Goal: Task Accomplishment & Management: Use online tool/utility

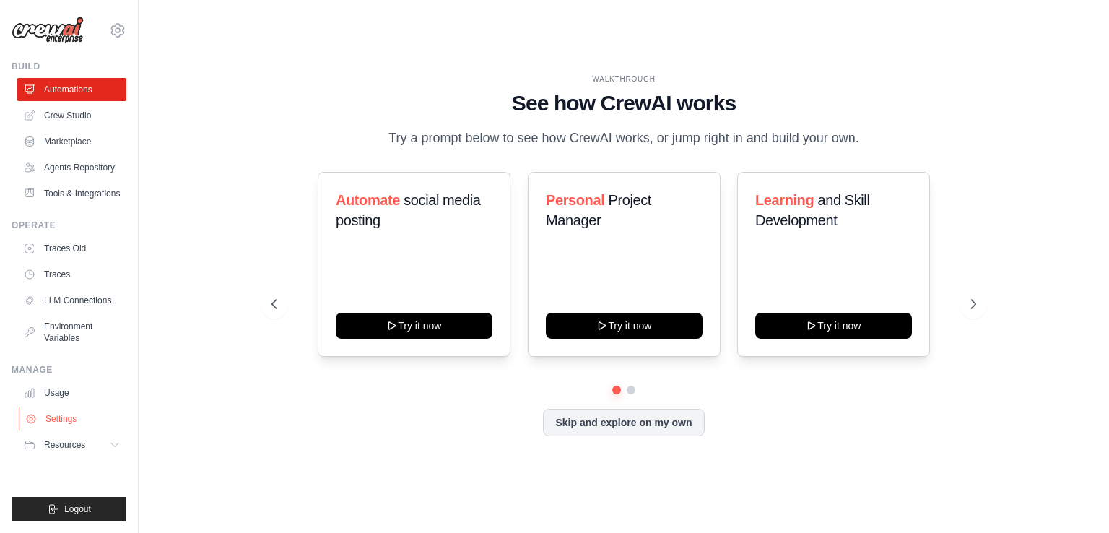
click at [65, 430] on link "Settings" at bounding box center [73, 418] width 109 height 23
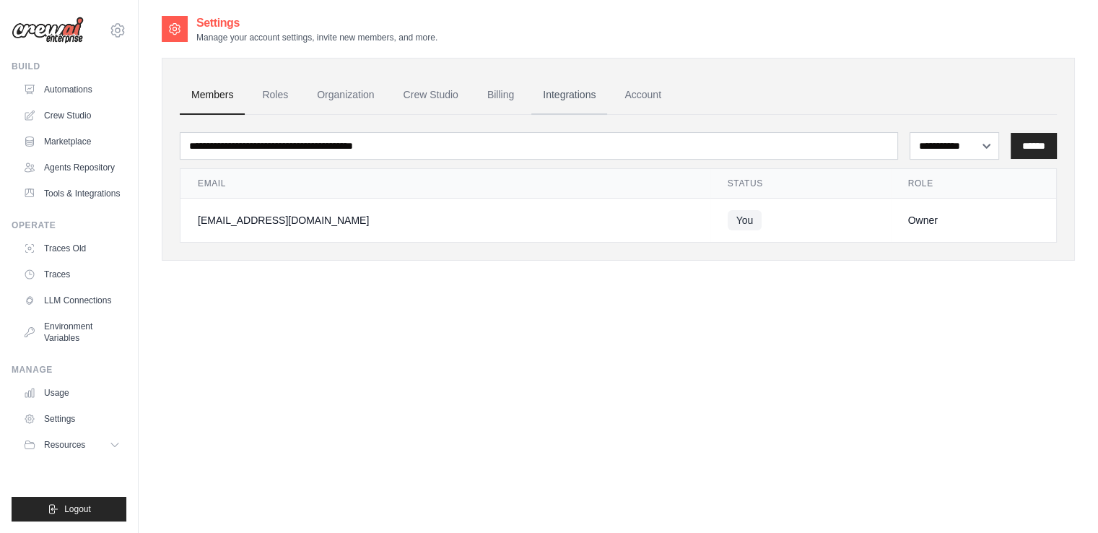
click at [584, 91] on link "Integrations" at bounding box center [569, 95] width 76 height 39
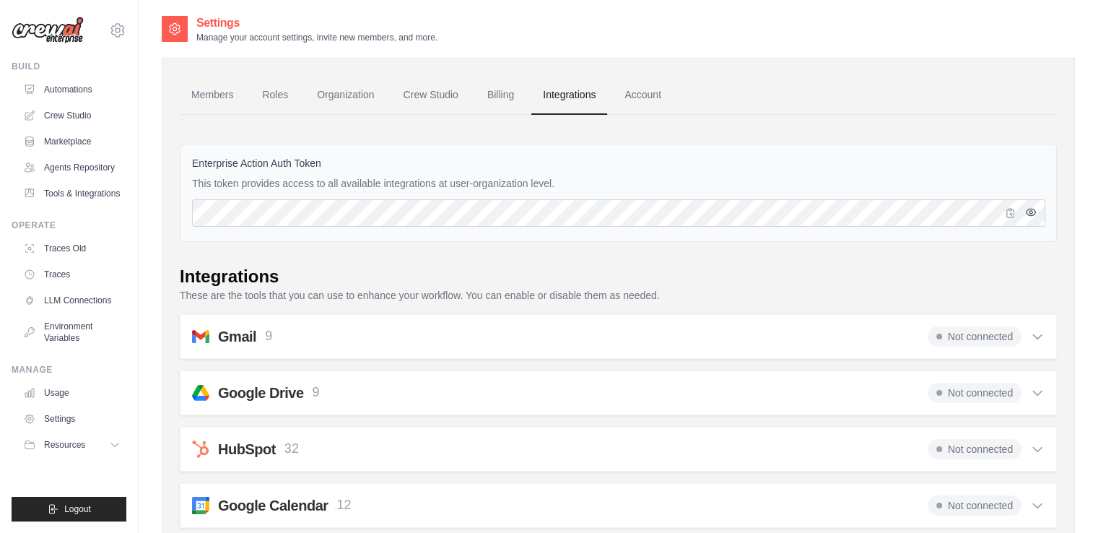
click at [1028, 213] on icon "button" at bounding box center [1031, 212] width 12 height 12
click at [504, 85] on link "Billing" at bounding box center [501, 95] width 50 height 39
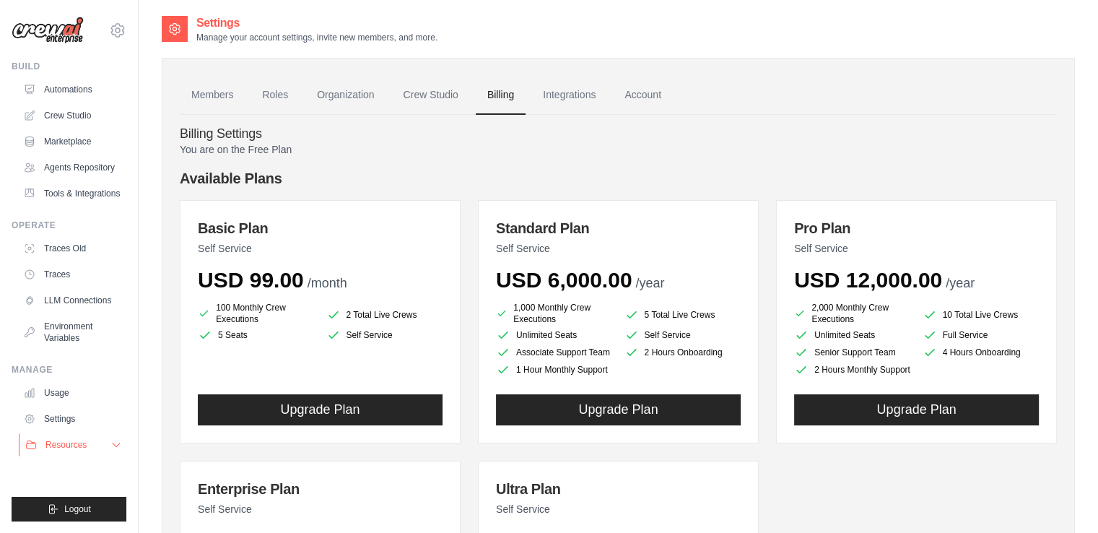
click at [77, 450] on span "Resources" at bounding box center [65, 445] width 41 height 12
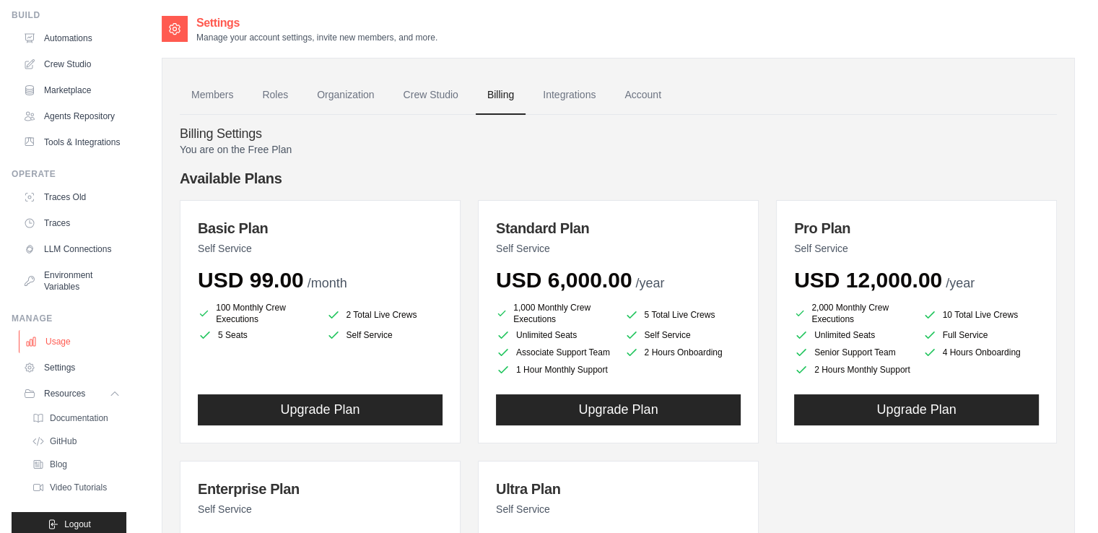
scroll to position [113, 0]
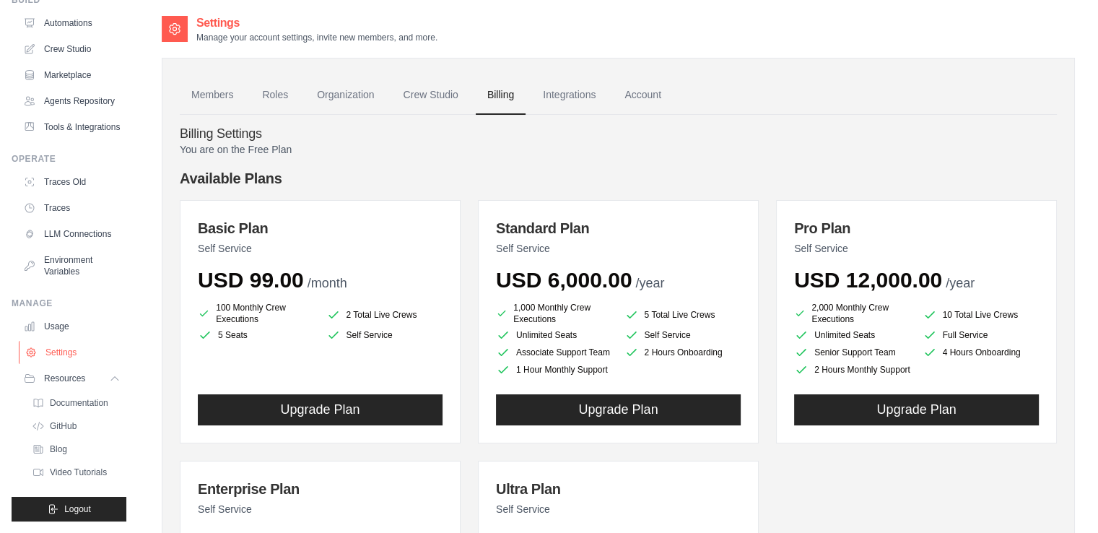
click at [64, 341] on link "Settings" at bounding box center [73, 352] width 109 height 23
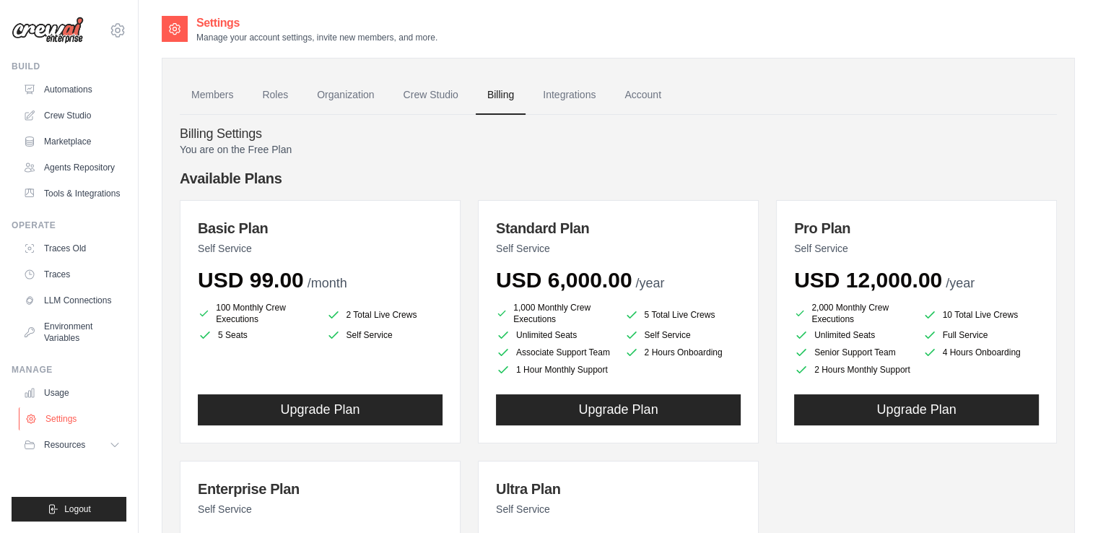
scroll to position [0, 0]
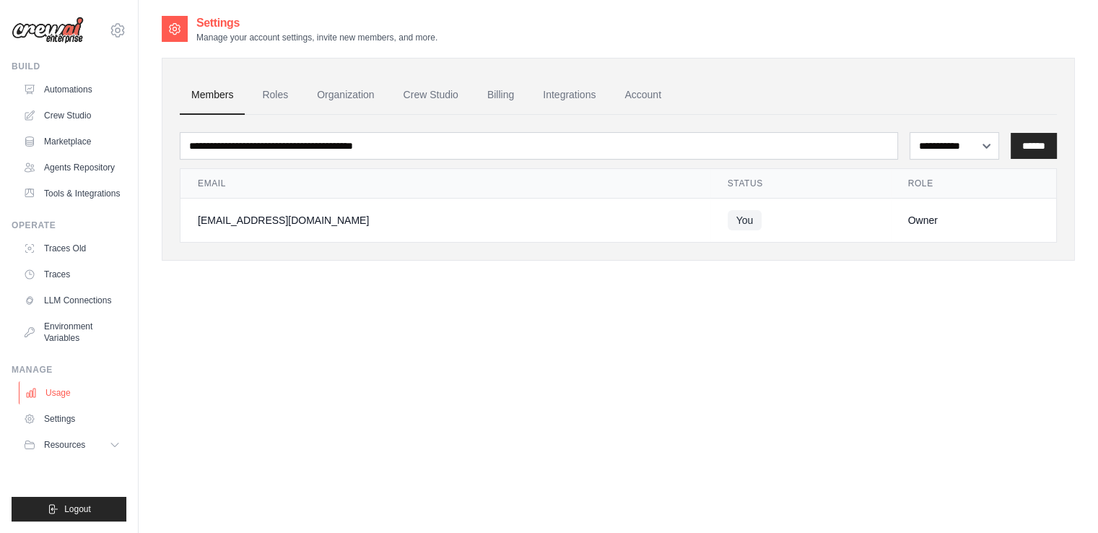
click at [56, 404] on link "Usage" at bounding box center [73, 392] width 109 height 23
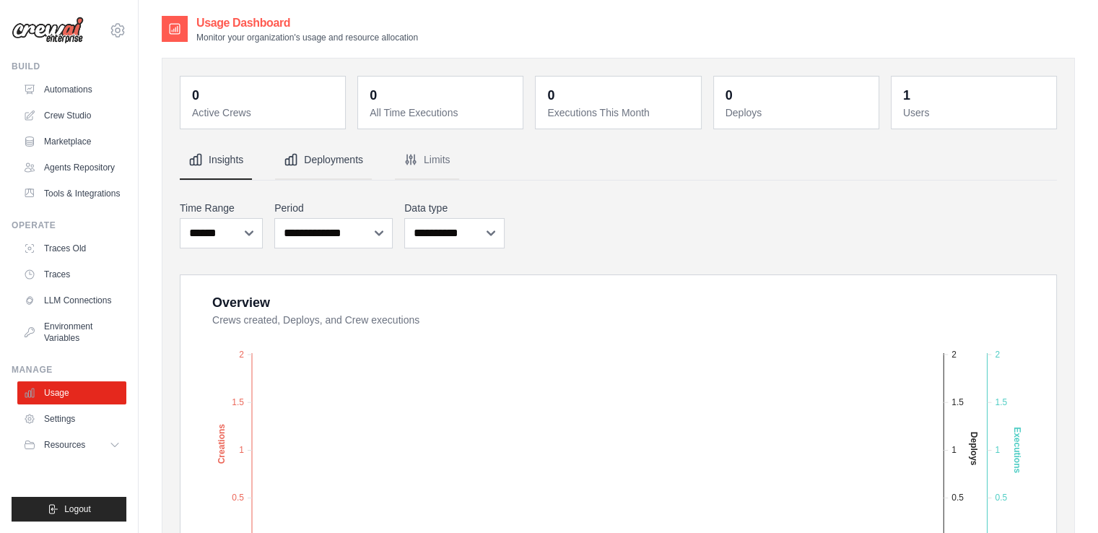
click at [325, 162] on button "Deployments" at bounding box center [323, 160] width 97 height 39
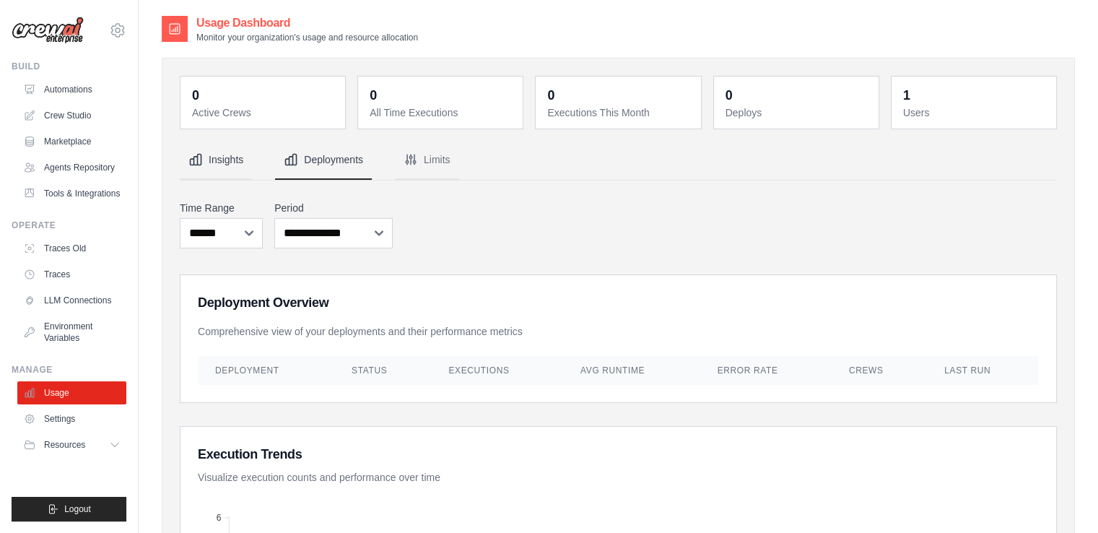
click at [224, 154] on button "Insights" at bounding box center [216, 160] width 72 height 39
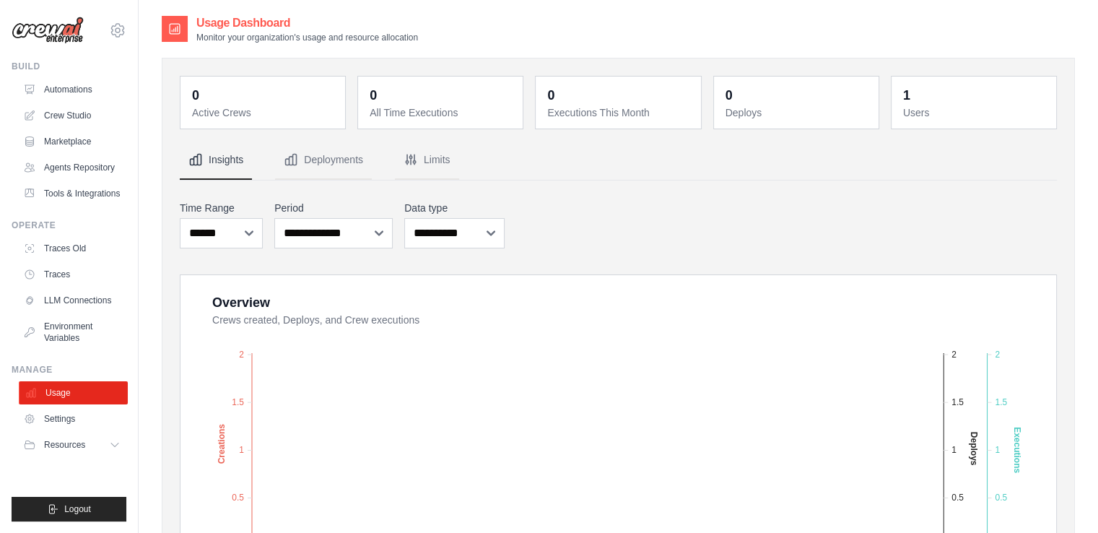
click at [58, 403] on link "Usage" at bounding box center [73, 392] width 109 height 23
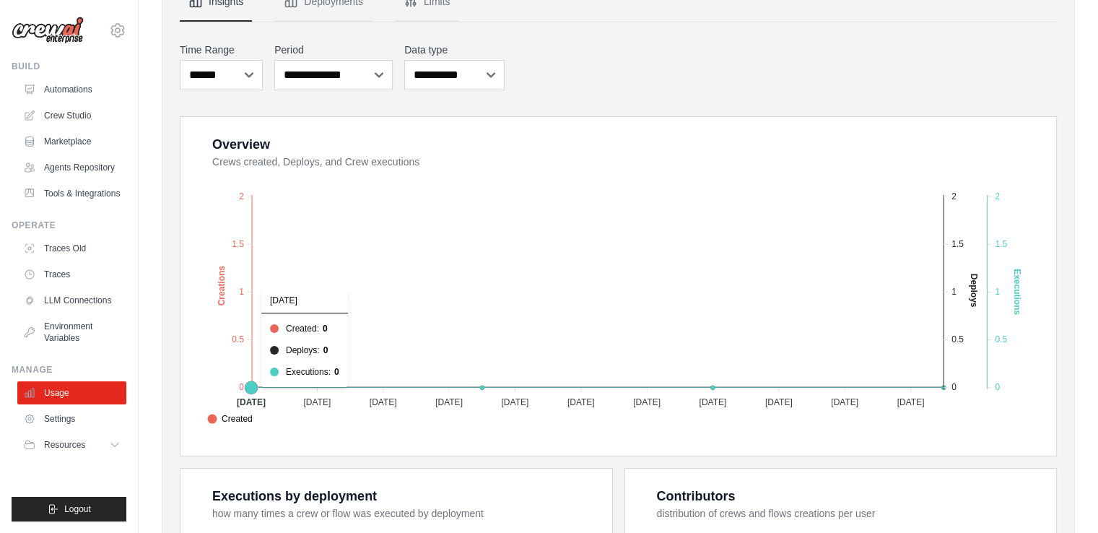
scroll to position [151, 0]
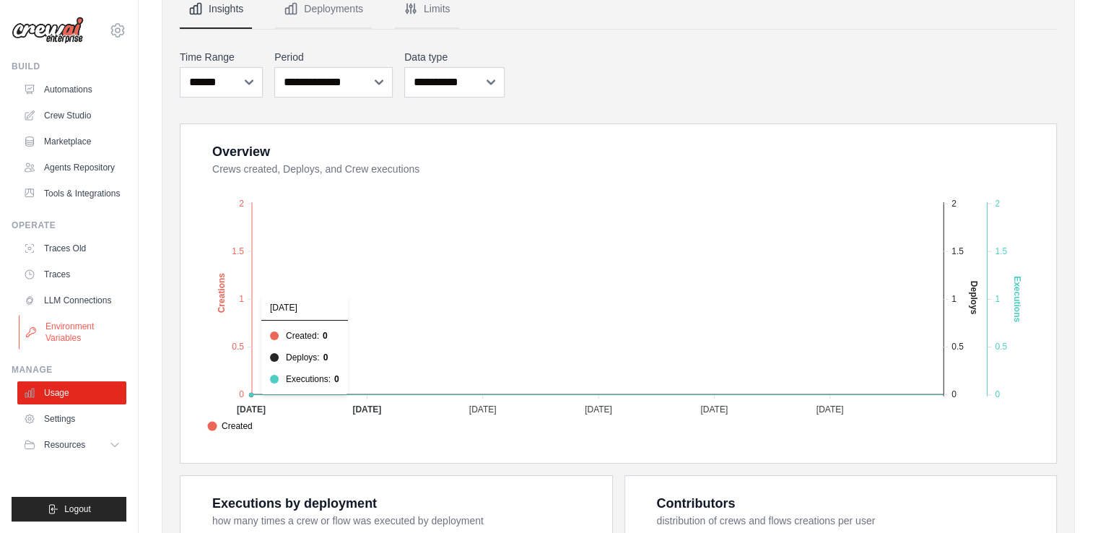
click at [80, 347] on link "Environment Variables" at bounding box center [73, 332] width 109 height 35
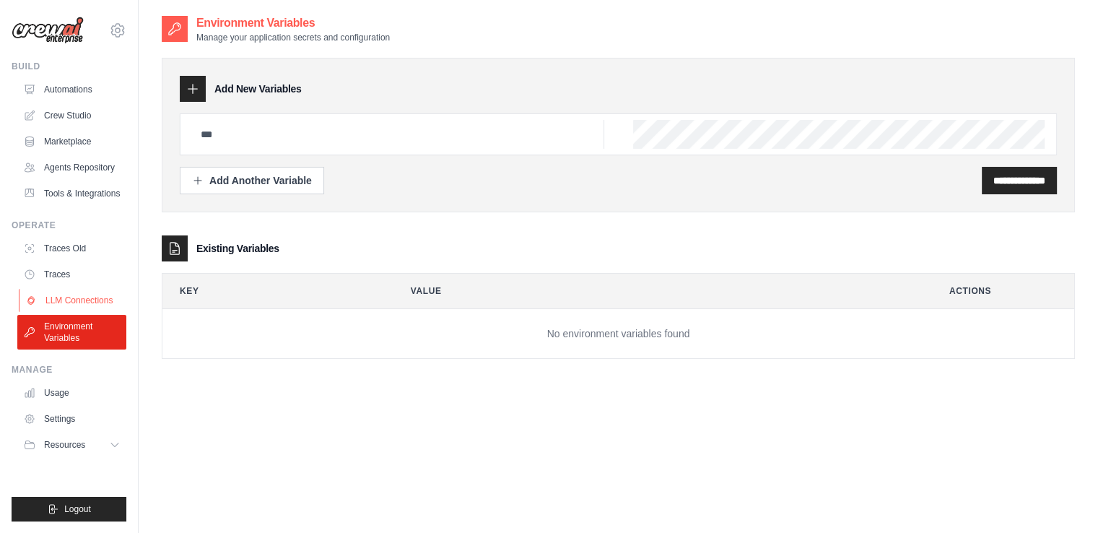
click at [74, 312] on link "LLM Connections" at bounding box center [73, 300] width 109 height 23
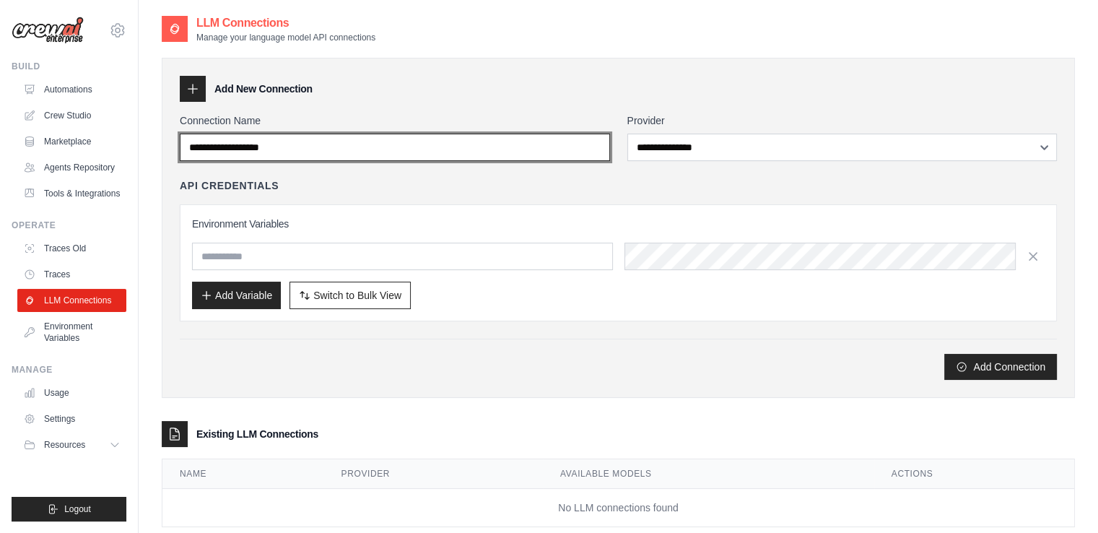
click at [493, 138] on input "Connection Name" at bounding box center [395, 147] width 430 height 27
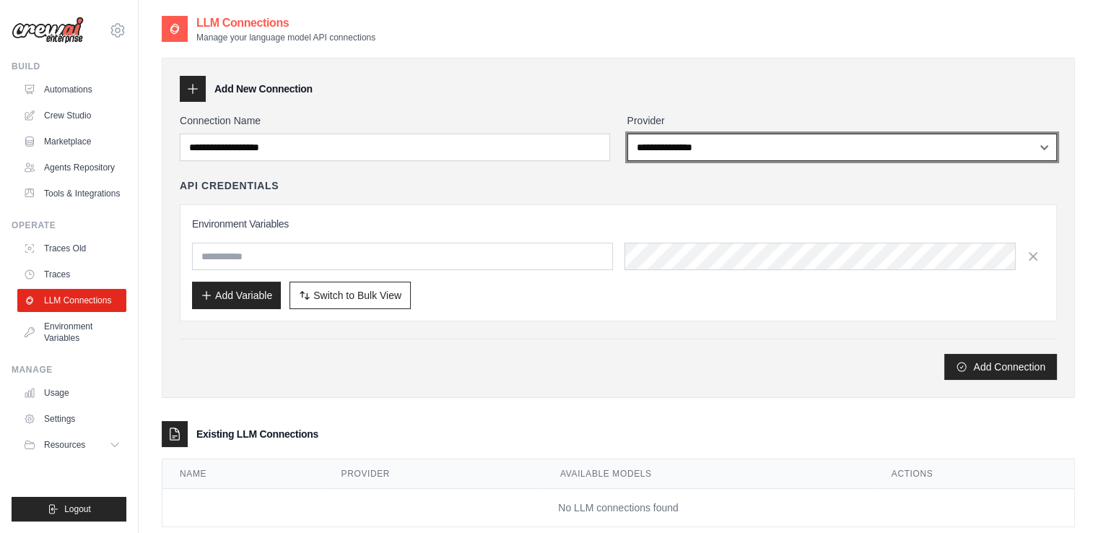
click at [715, 149] on select "**********" at bounding box center [842, 147] width 430 height 27
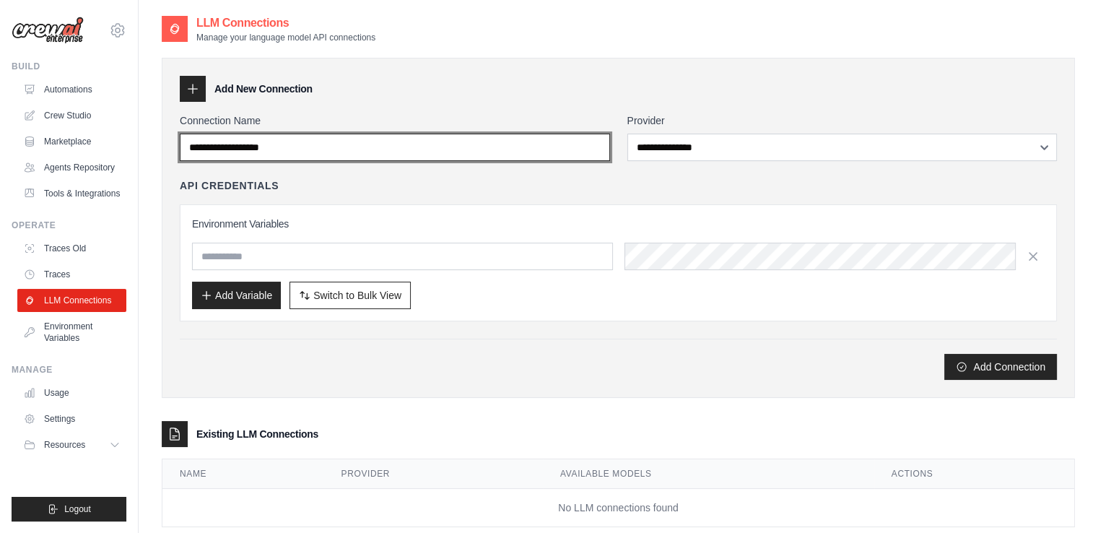
click at [539, 155] on input "Connection Name" at bounding box center [395, 147] width 430 height 27
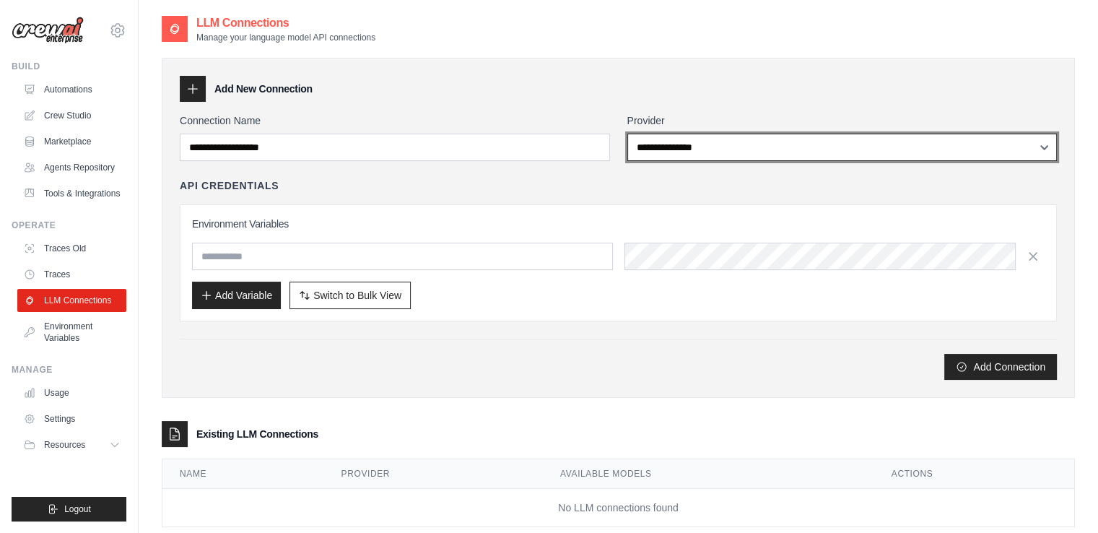
click at [669, 151] on select "**********" at bounding box center [842, 147] width 430 height 27
select select "*******"
click at [627, 134] on select "**********" at bounding box center [842, 147] width 430 height 27
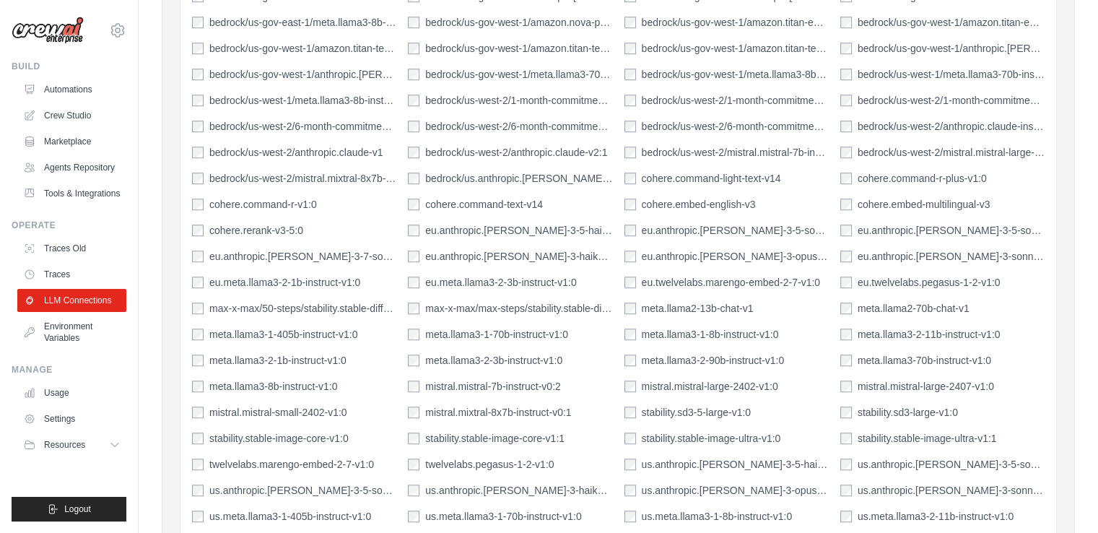
scroll to position [1354, 0]
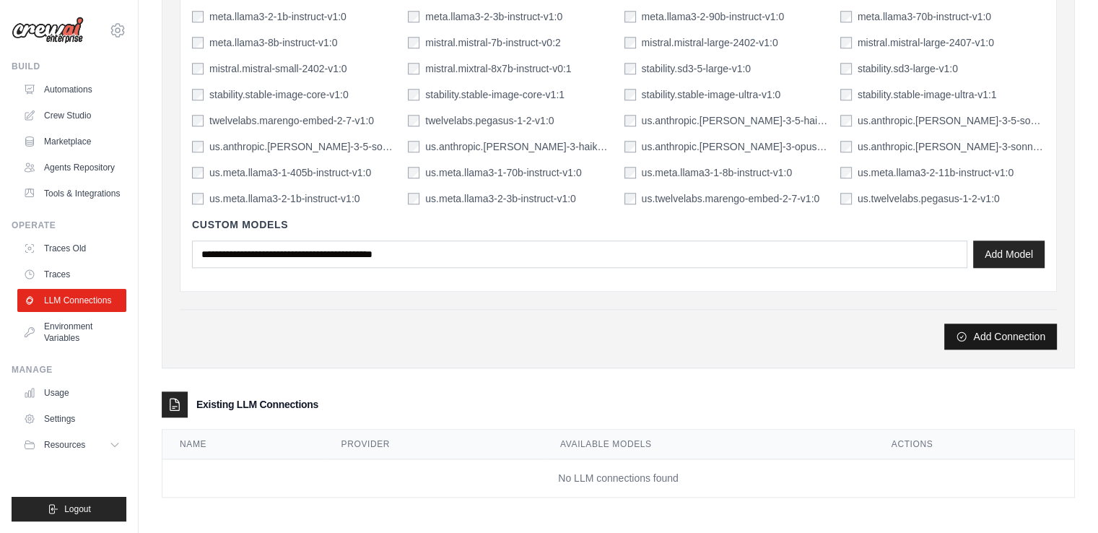
click at [975, 343] on button "Add Connection" at bounding box center [1000, 336] width 113 height 26
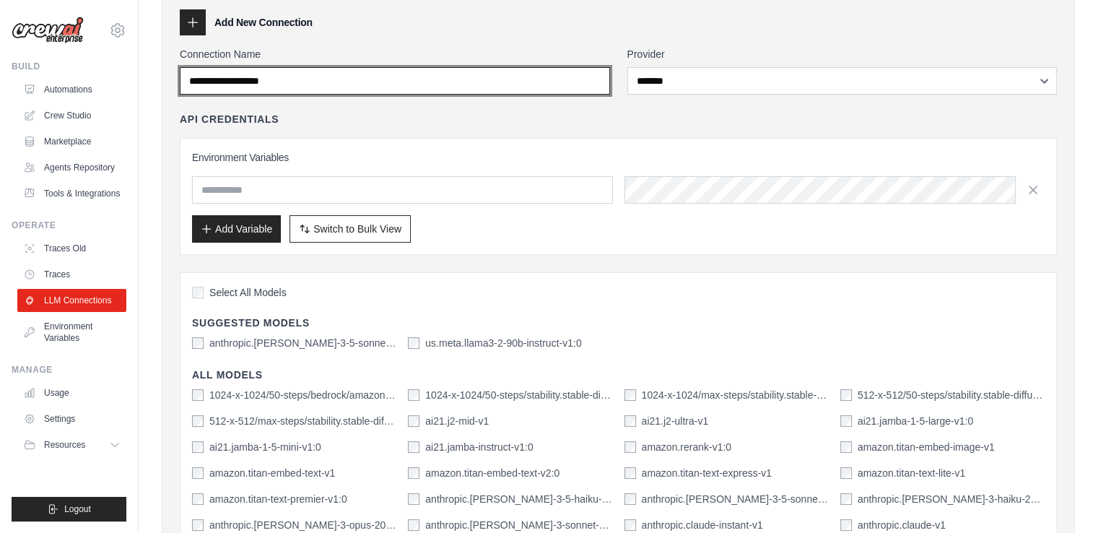
scroll to position [0, 0]
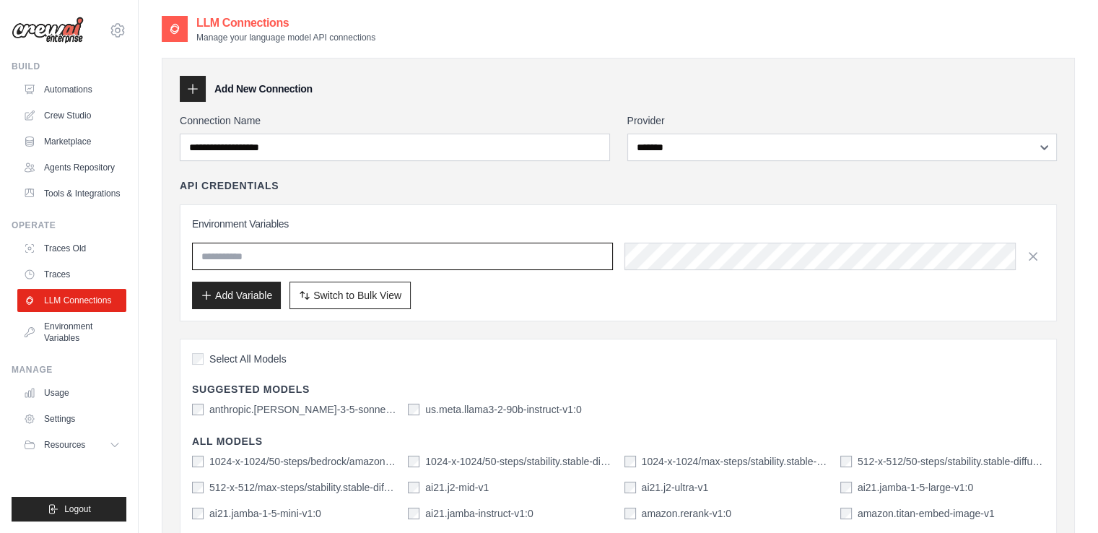
click at [353, 260] on input "text" at bounding box center [402, 256] width 421 height 27
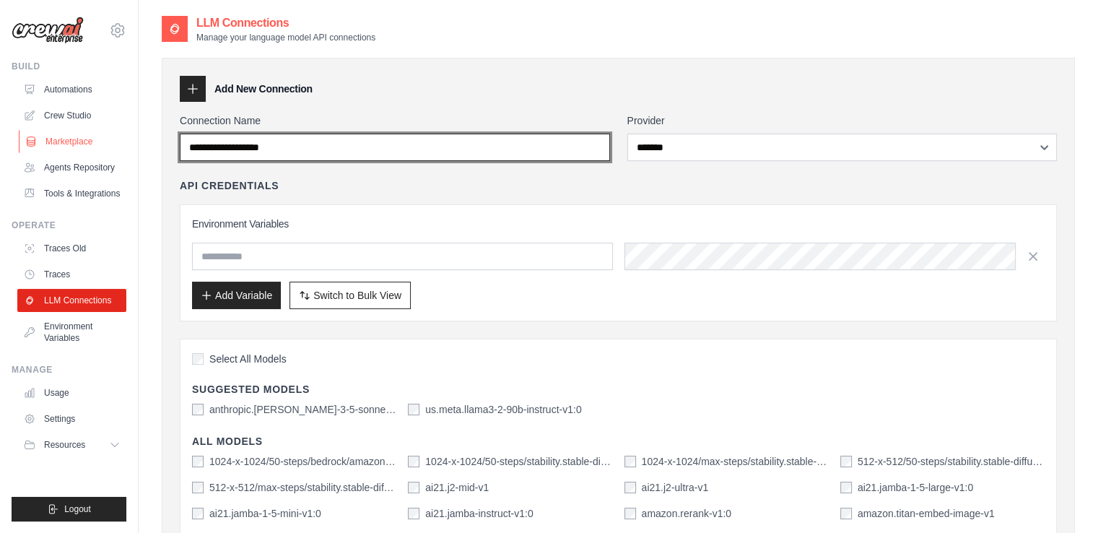
drag, startPoint x: 354, startPoint y: 144, endPoint x: 119, endPoint y: 129, distance: 235.7
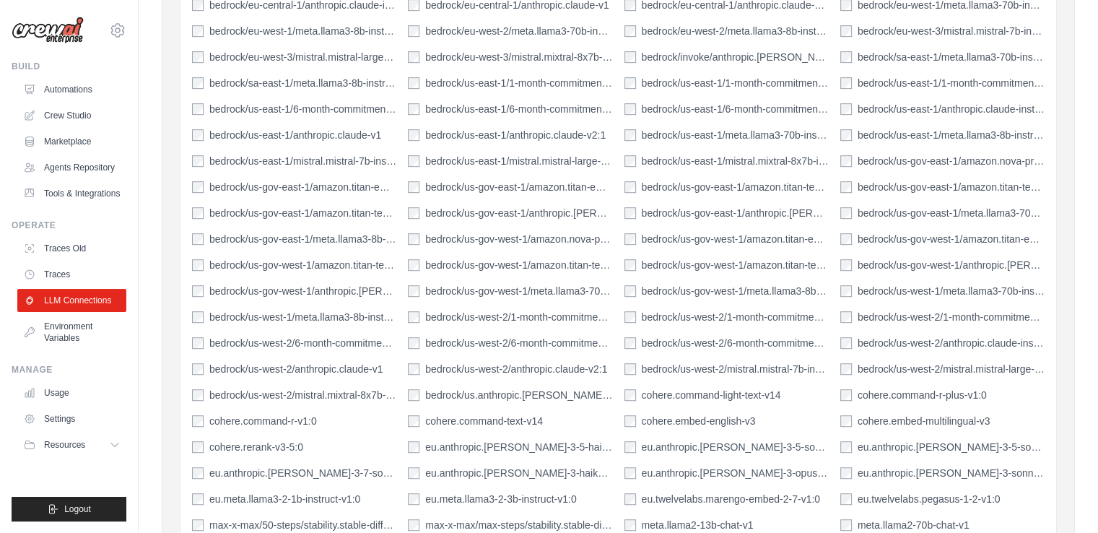
scroll to position [1010, 0]
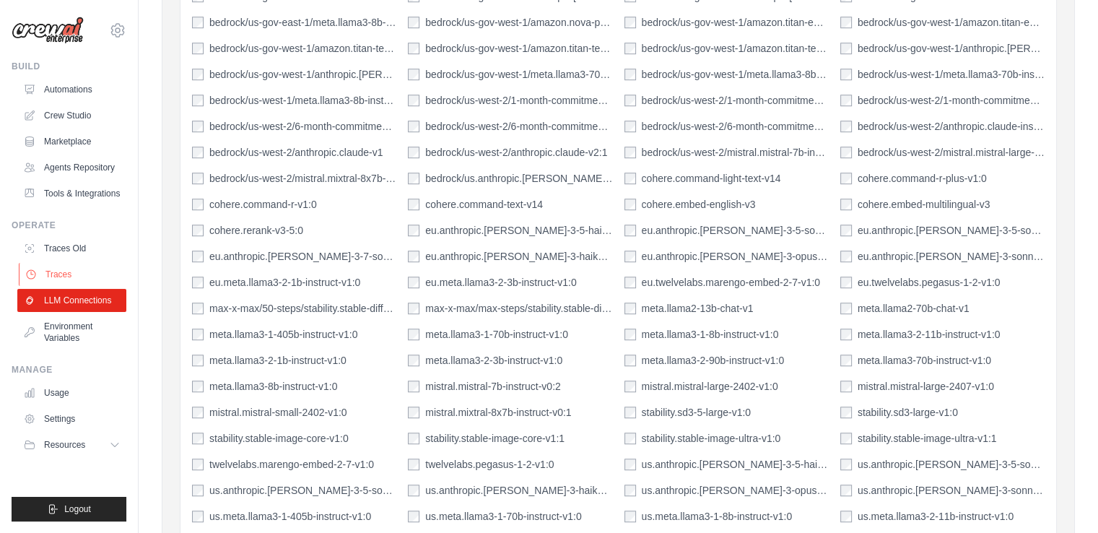
click at [85, 286] on link "Traces" at bounding box center [73, 274] width 109 height 23
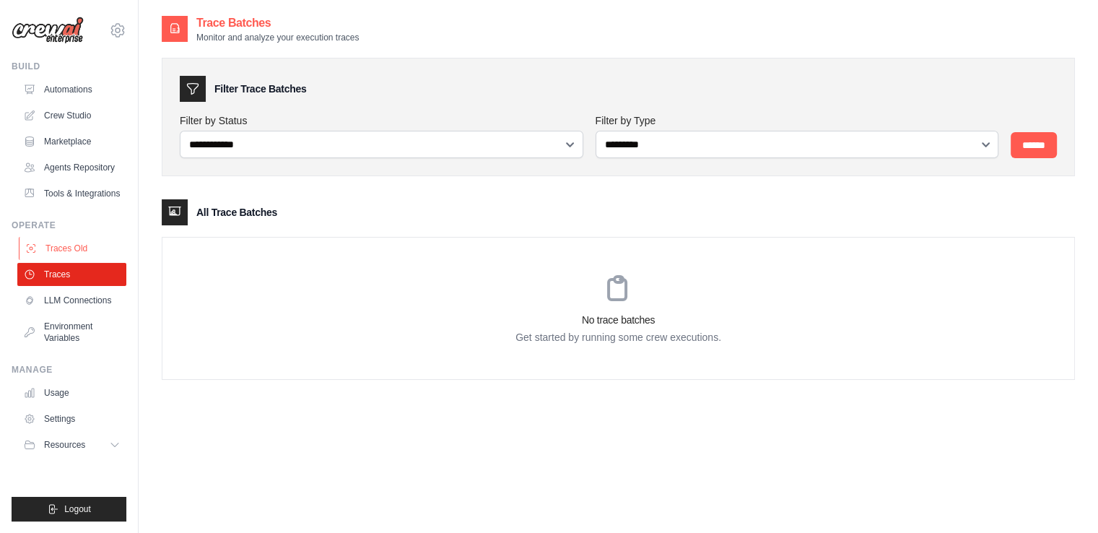
click at [69, 260] on link "Traces Old" at bounding box center [73, 248] width 109 height 23
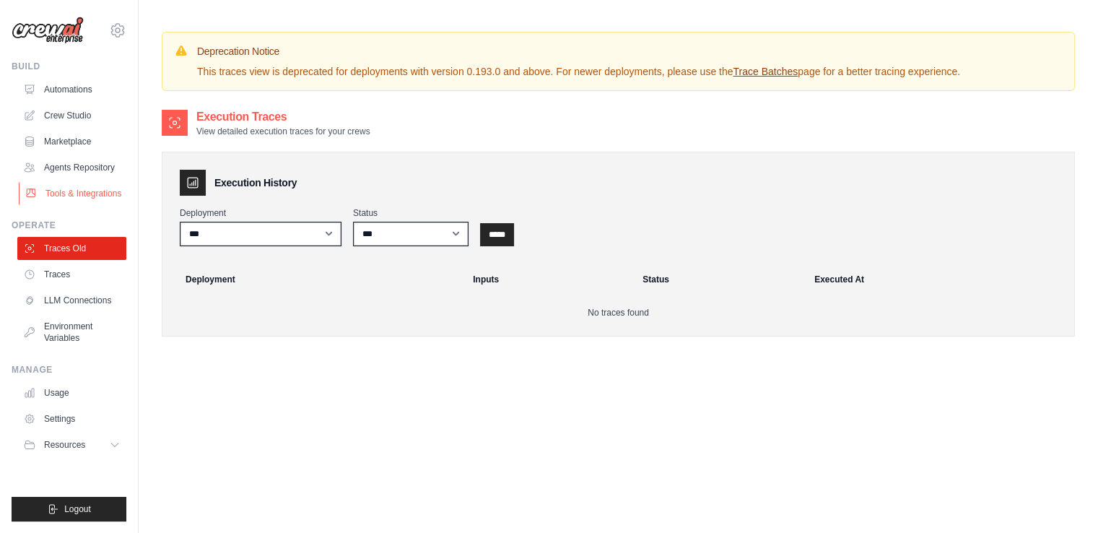
click at [61, 202] on link "Tools & Integrations" at bounding box center [73, 193] width 109 height 23
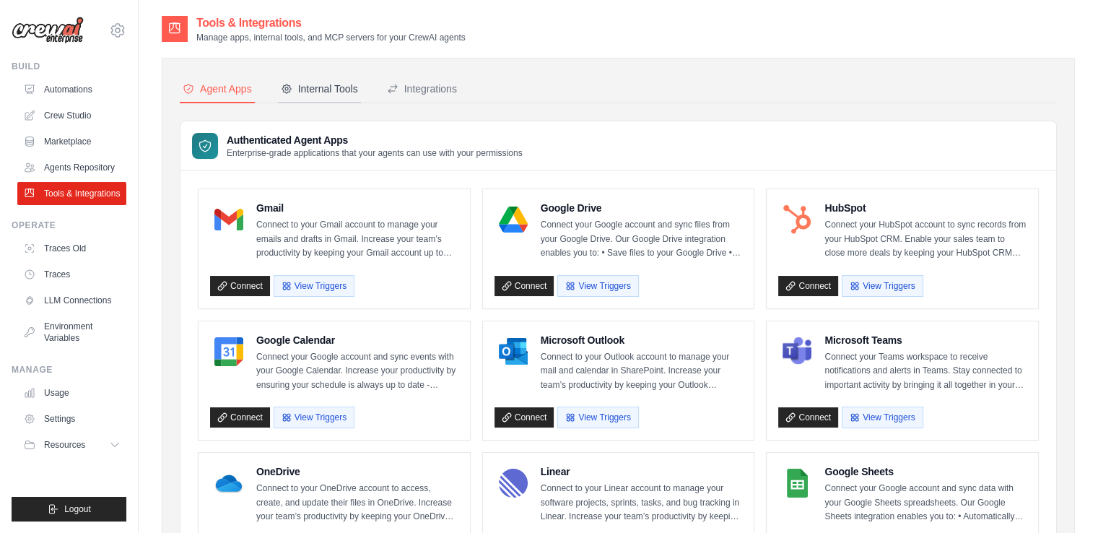
click at [338, 77] on button "Internal Tools" at bounding box center [319, 89] width 83 height 27
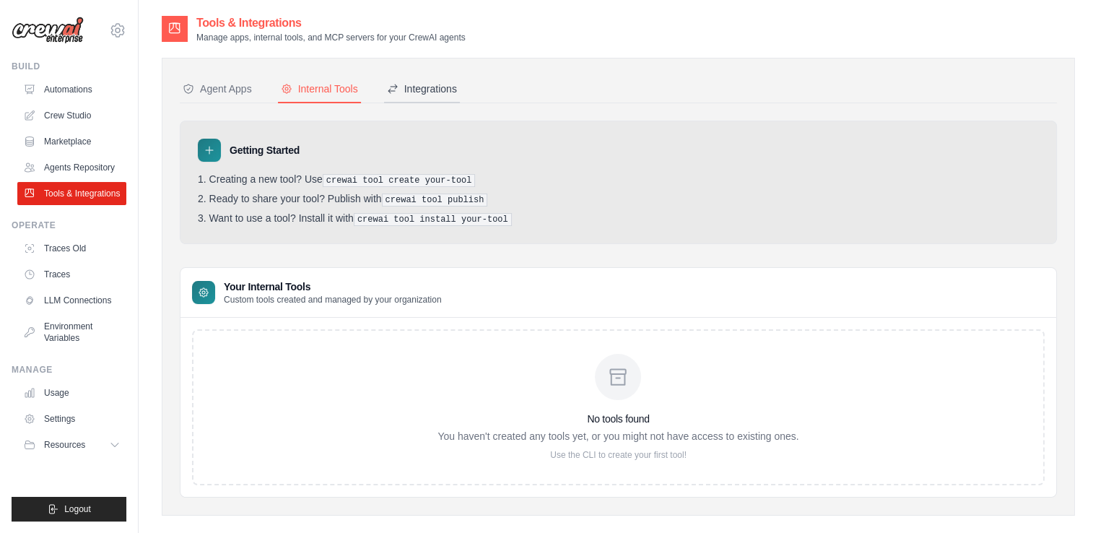
click at [423, 82] on div "Integrations" at bounding box center [422, 89] width 70 height 14
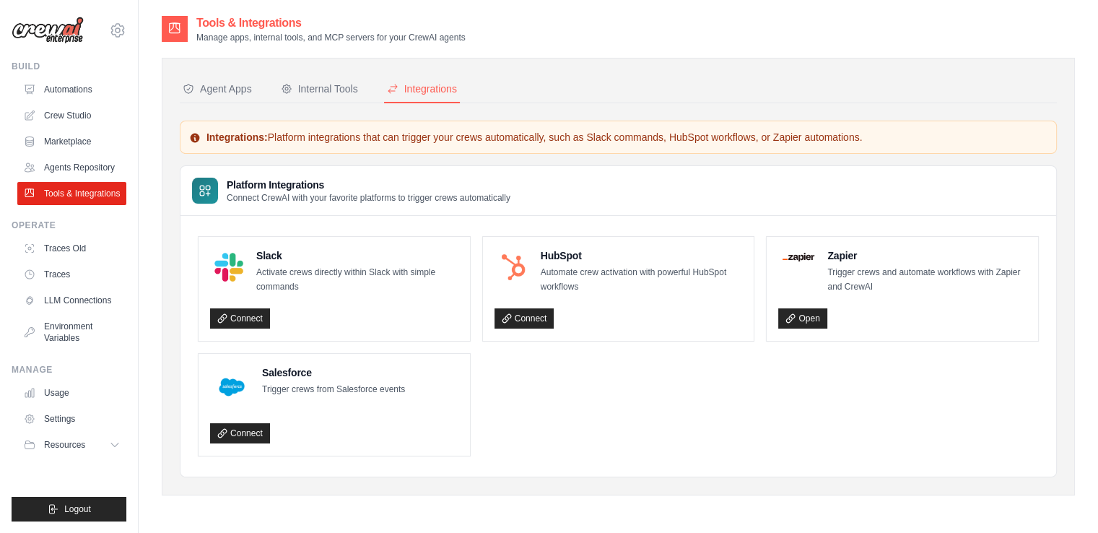
drag, startPoint x: 192, startPoint y: 38, endPoint x: 502, endPoint y: 31, distance: 309.7
click at [502, 31] on div "Tools & Integrations Manage apps, internal tools, and MCP servers for your Crew…" at bounding box center [618, 28] width 913 height 29
drag, startPoint x: 492, startPoint y: 37, endPoint x: 189, endPoint y: 15, distance: 303.2
click at [189, 15] on div "Tools & Integrations Manage apps, internal tools, and MCP servers for your Crew…" at bounding box center [618, 28] width 913 height 29
click at [156, 89] on div "Tools & Integrations Manage apps, internal tools, and MCP servers for your Crew…" at bounding box center [618, 280] width 959 height 533
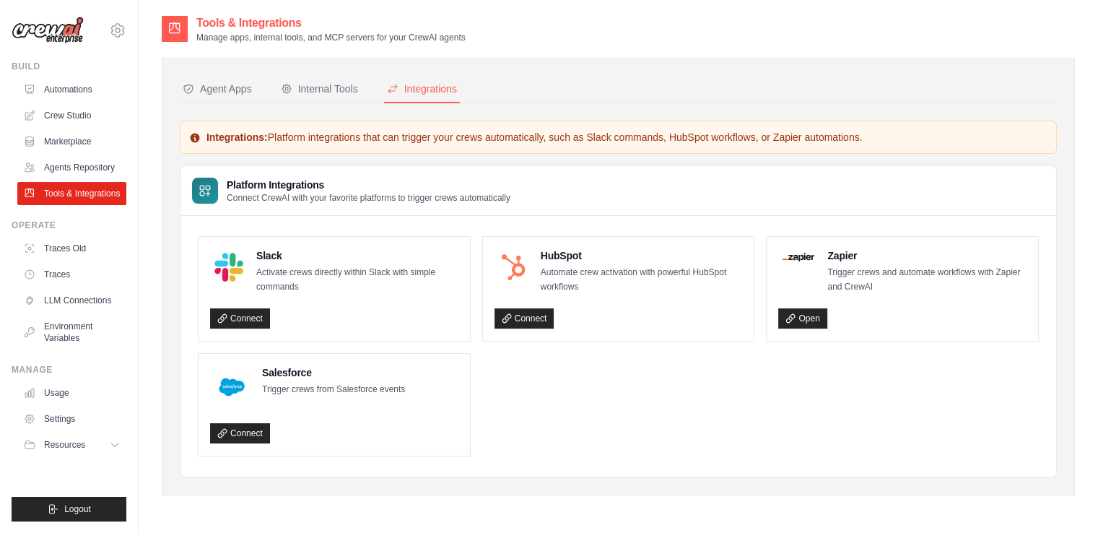
click at [151, 95] on div "Tools & Integrations Manage apps, internal tools, and MCP servers for your Crew…" at bounding box center [618, 280] width 959 height 533
click at [46, 163] on link "Agents Repository" at bounding box center [73, 167] width 109 height 23
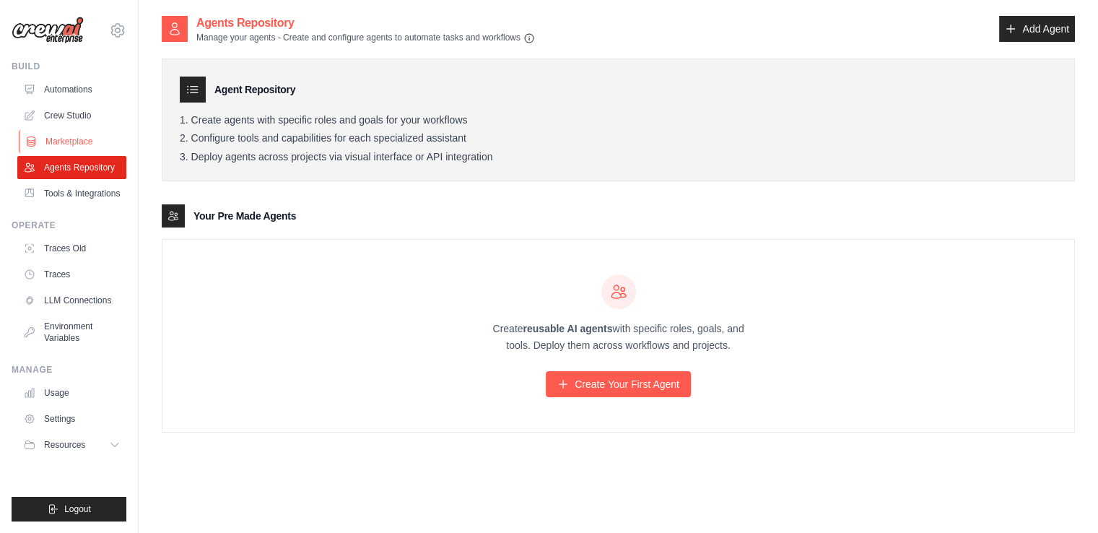
click at [46, 144] on link "Marketplace" at bounding box center [73, 141] width 109 height 23
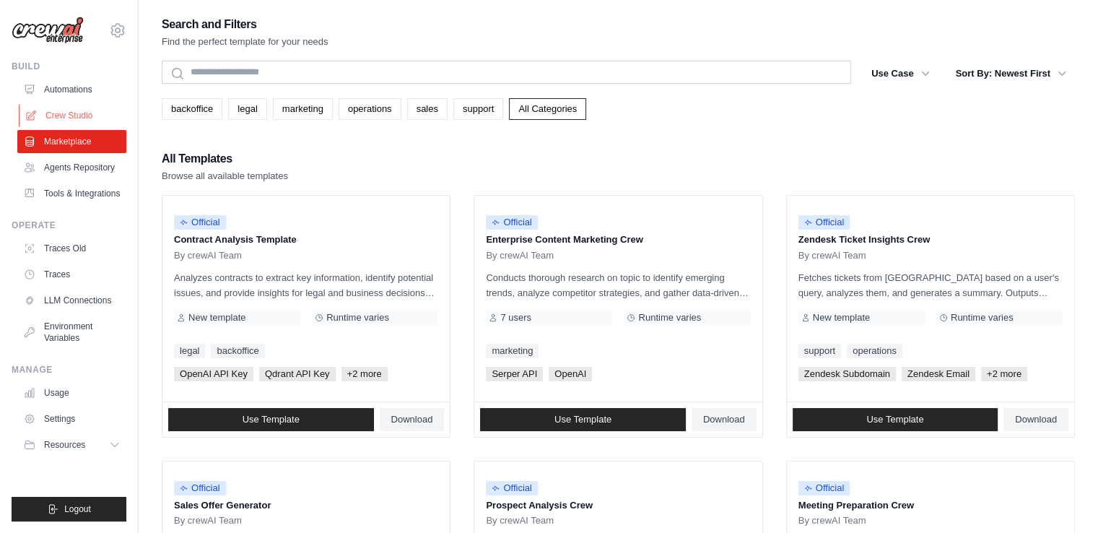
click at [55, 113] on link "Crew Studio" at bounding box center [73, 115] width 109 height 23
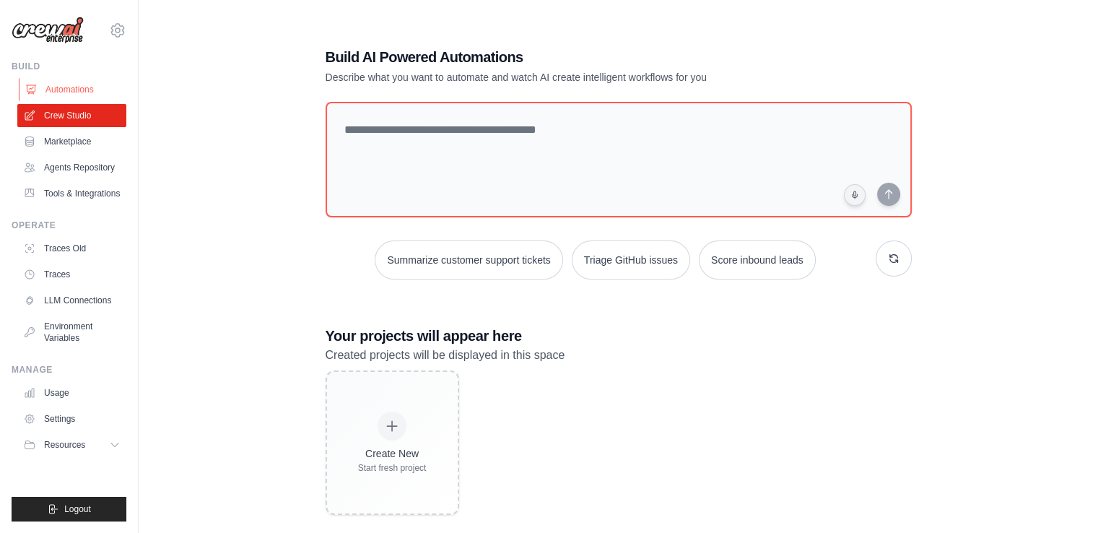
click at [61, 87] on link "Automations" at bounding box center [73, 89] width 109 height 23
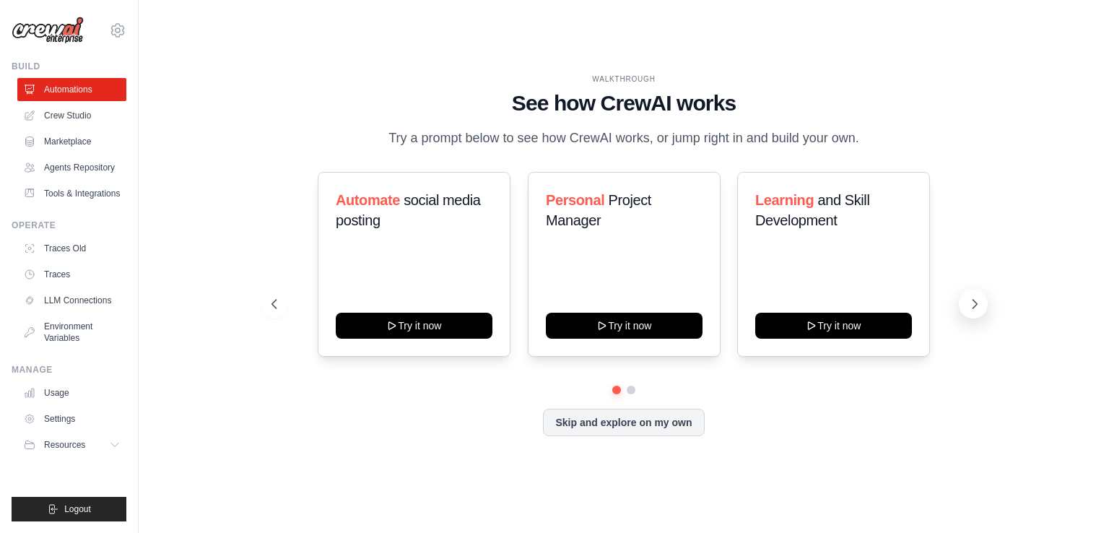
click at [971, 311] on icon at bounding box center [974, 304] width 14 height 14
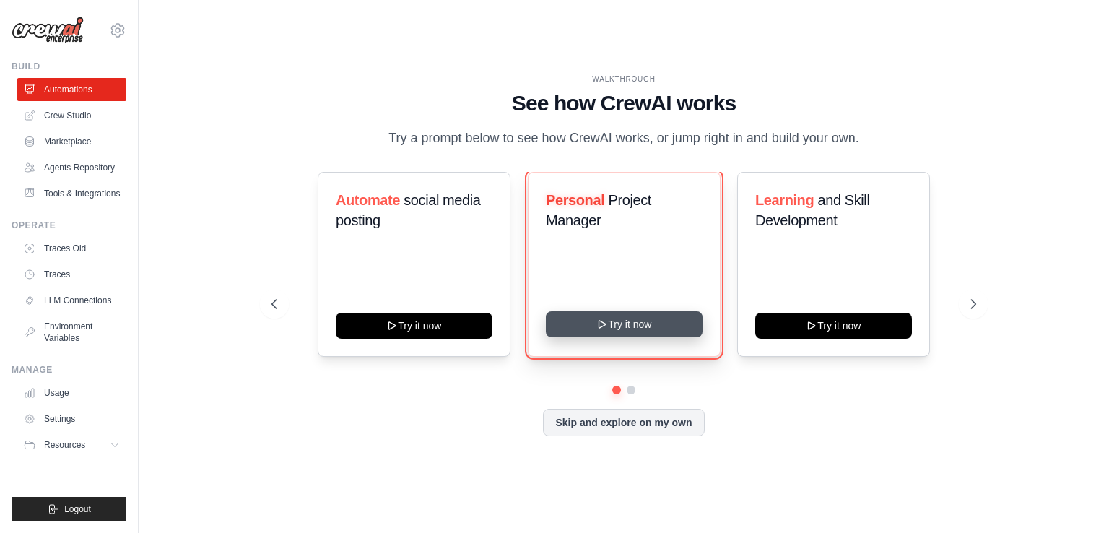
click at [652, 337] on button "Try it now" at bounding box center [624, 324] width 157 height 26
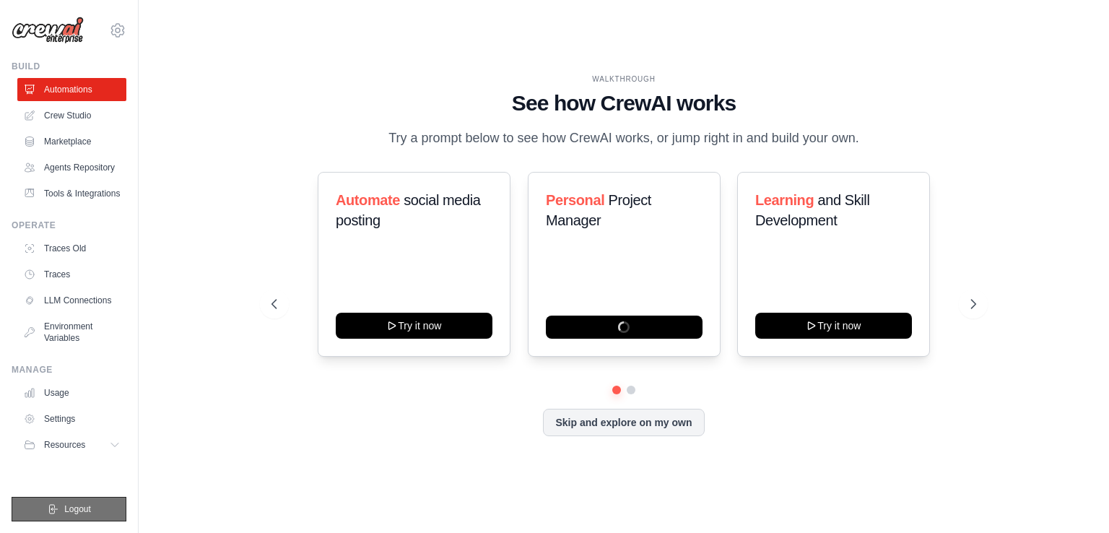
click at [65, 505] on span "Logout" at bounding box center [77, 509] width 27 height 12
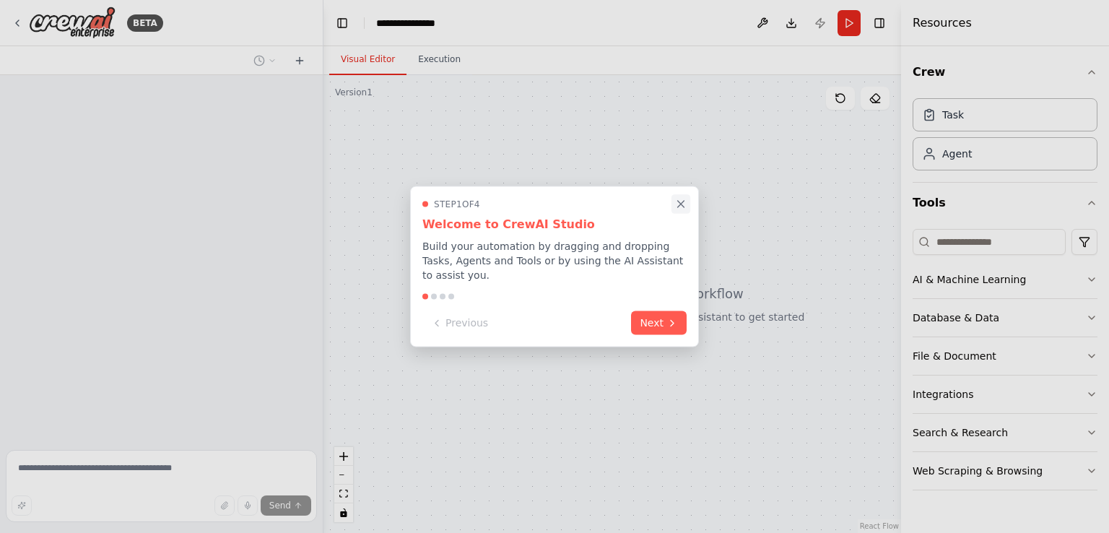
click at [687, 209] on button "Close walkthrough" at bounding box center [680, 203] width 19 height 19
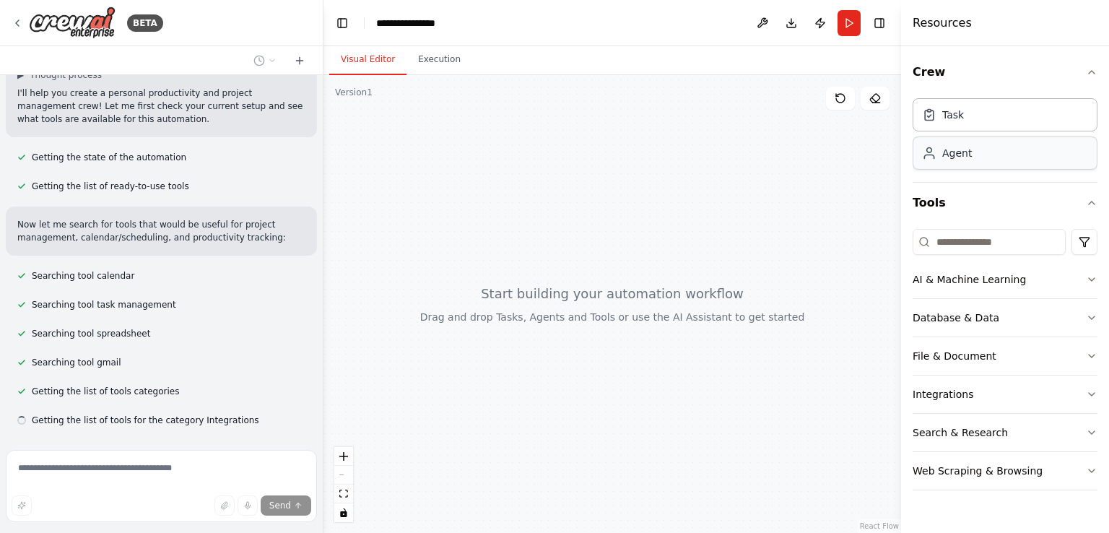
scroll to position [147, 0]
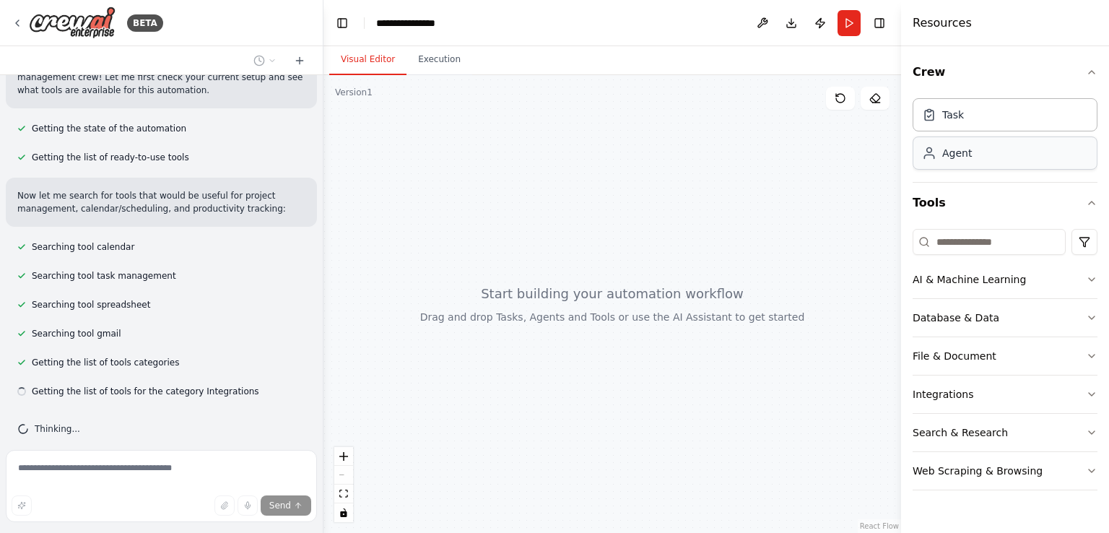
click at [969, 154] on div "Agent" at bounding box center [957, 153] width 30 height 14
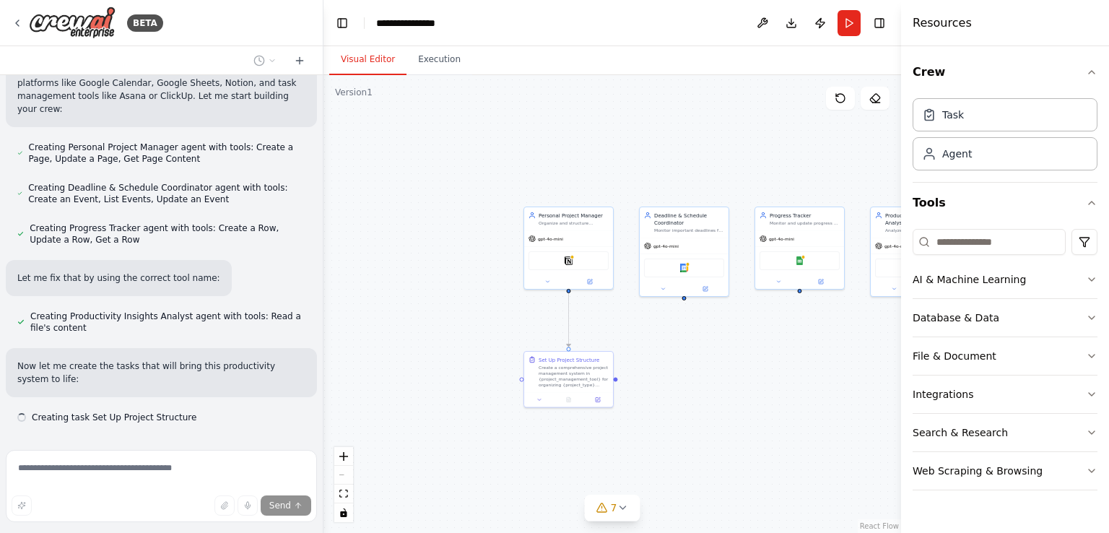
scroll to position [576, 0]
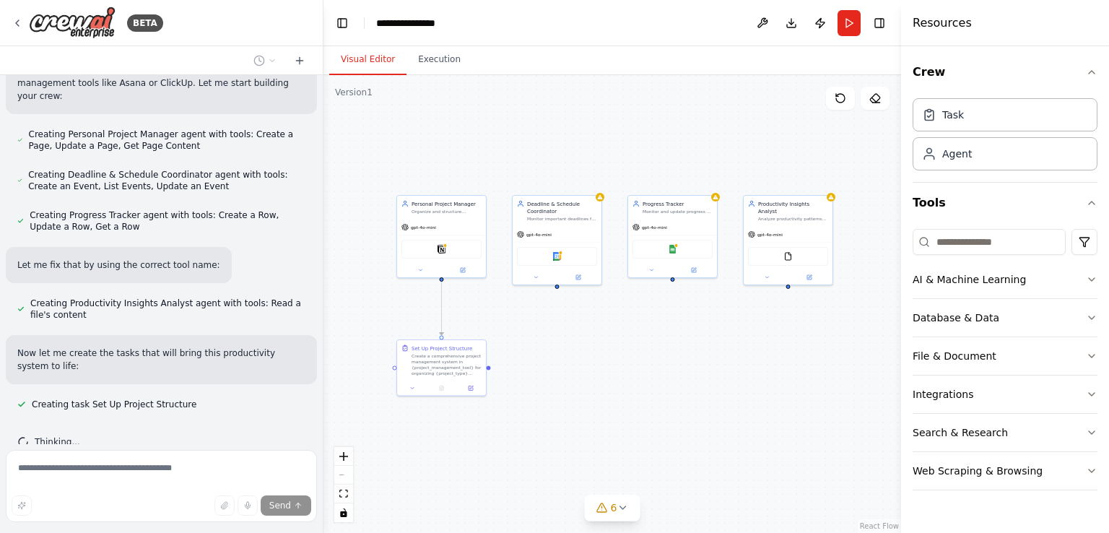
drag, startPoint x: 792, startPoint y: 344, endPoint x: 666, endPoint y: 333, distance: 126.8
click at [666, 333] on div ".deletable-edge-delete-btn { width: 20px; height: 20px; border: 0px solid #ffff…" at bounding box center [611, 304] width 577 height 458
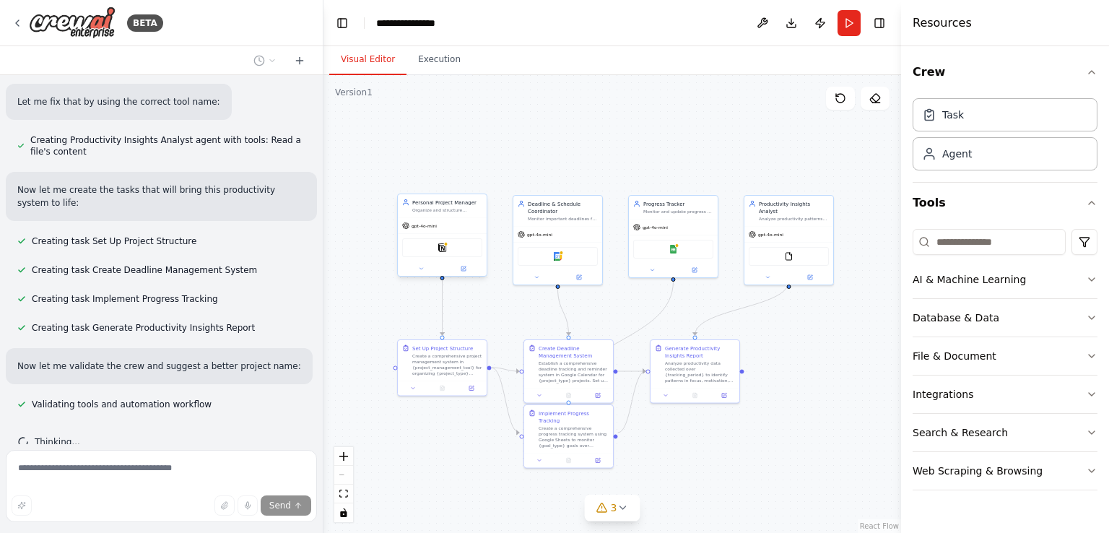
scroll to position [779, 0]
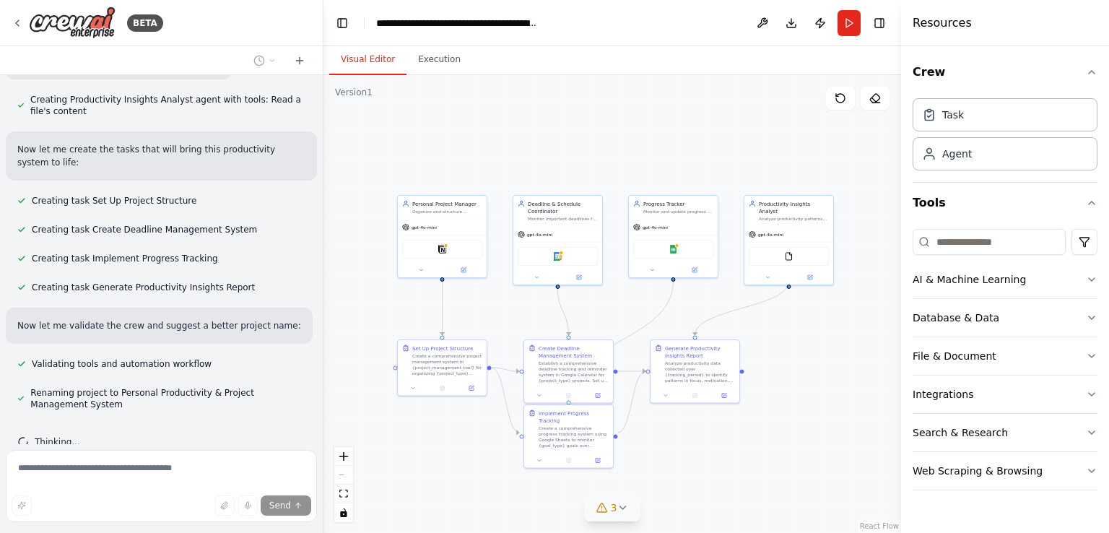
click at [607, 504] on icon at bounding box center [602, 508] width 12 height 12
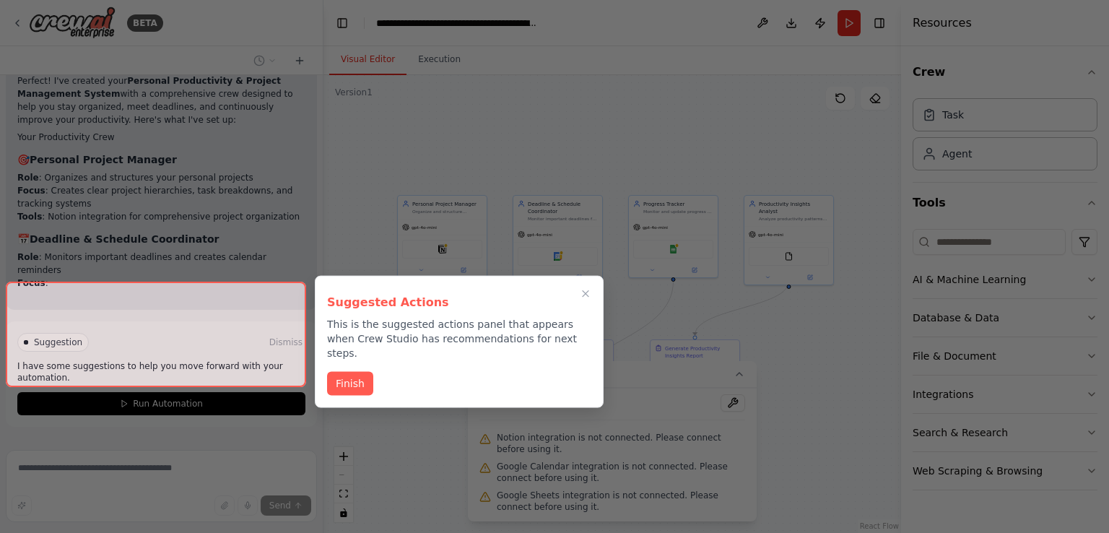
click at [586, 292] on icon "Close walkthrough" at bounding box center [586, 294] width 12 height 12
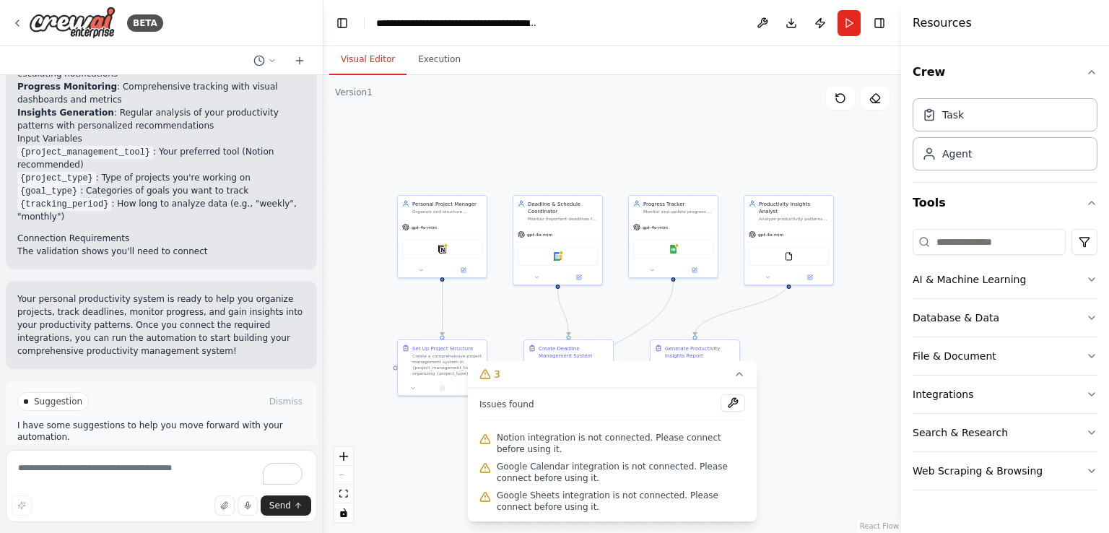
click at [814, 341] on div ".deletable-edge-delete-btn { width: 20px; height: 20px; border: 0px solid #ffff…" at bounding box center [611, 304] width 577 height 458
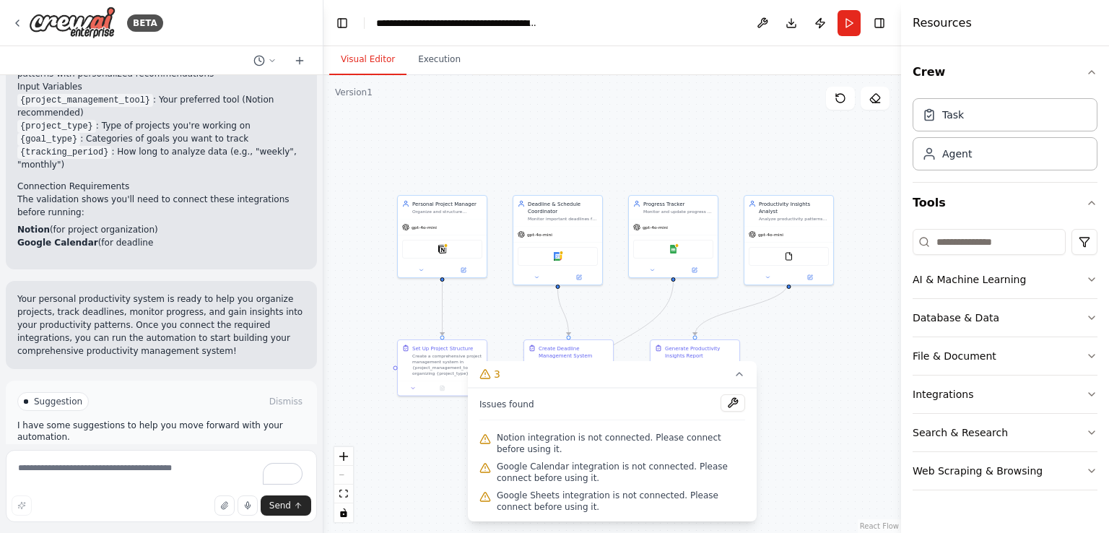
scroll to position [1674, 0]
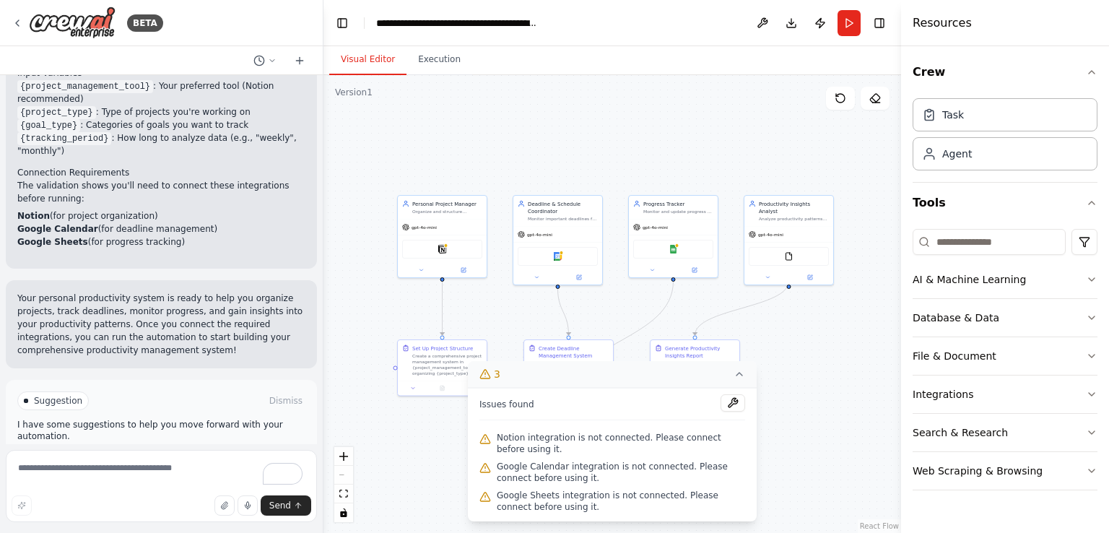
click at [733, 372] on button "3" at bounding box center [612, 374] width 289 height 27
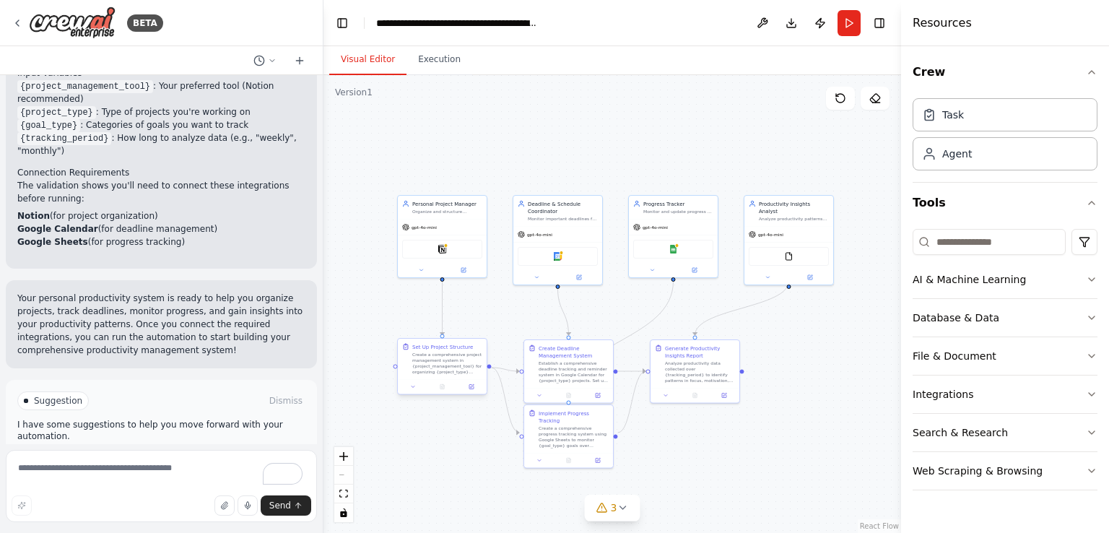
click at [453, 367] on div "Create a comprehensive project management system in {project_management_tool} f…" at bounding box center [447, 362] width 70 height 23
click at [560, 429] on div "Create a comprehensive progress tracking system using Google Sheets to monitor …" at bounding box center [573, 435] width 70 height 23
click at [462, 220] on div "gpt-4o-mini" at bounding box center [442, 226] width 89 height 16
click at [554, 219] on div "Monitor important deadlines for {project_type} projects, create calendar remind…" at bounding box center [563, 217] width 70 height 6
click at [681, 223] on div "gpt-4o-mini" at bounding box center [673, 226] width 89 height 16
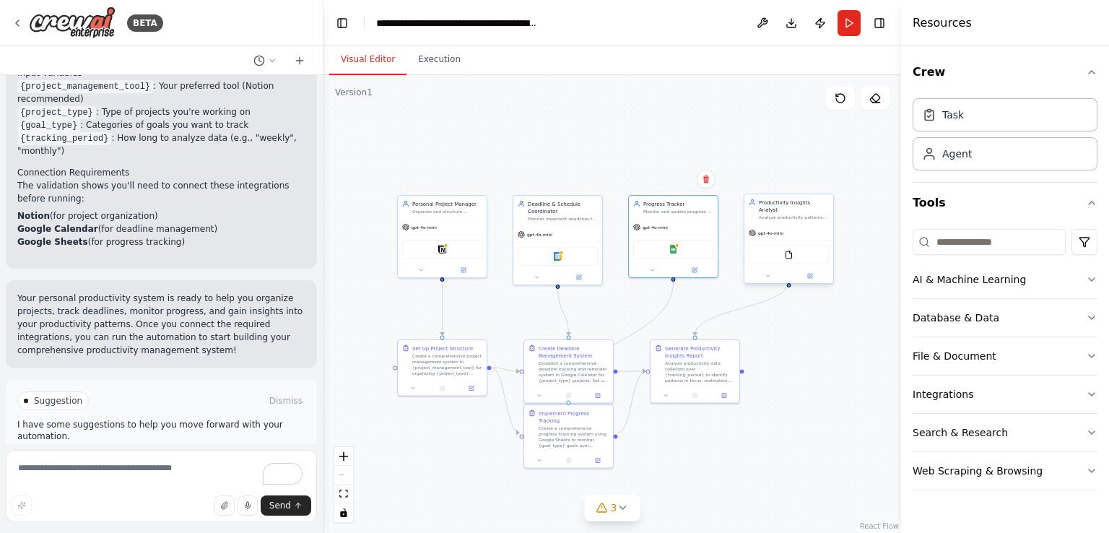
click at [794, 225] on div "gpt-4o-mini" at bounding box center [788, 233] width 89 height 16
click at [19, 25] on icon at bounding box center [18, 23] width 12 height 12
